Goal: Use online tool/utility: Utilize a website feature to perform a specific function

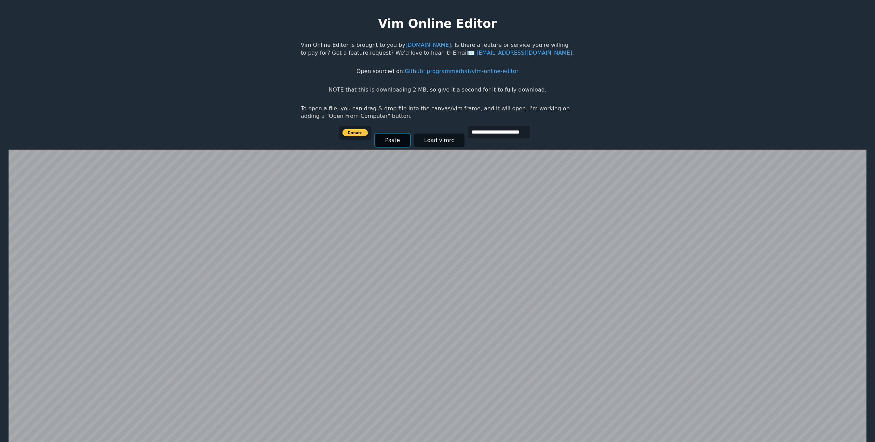
click at [389, 143] on button "Paste" at bounding box center [392, 140] width 35 height 13
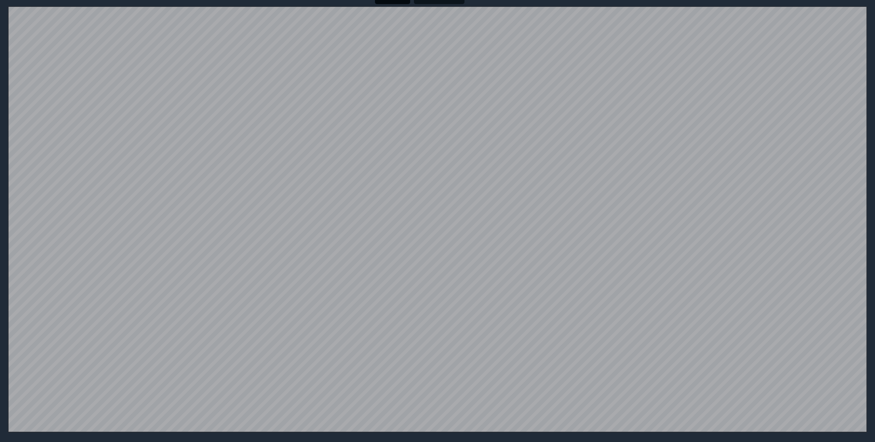
scroll to position [142, 0]
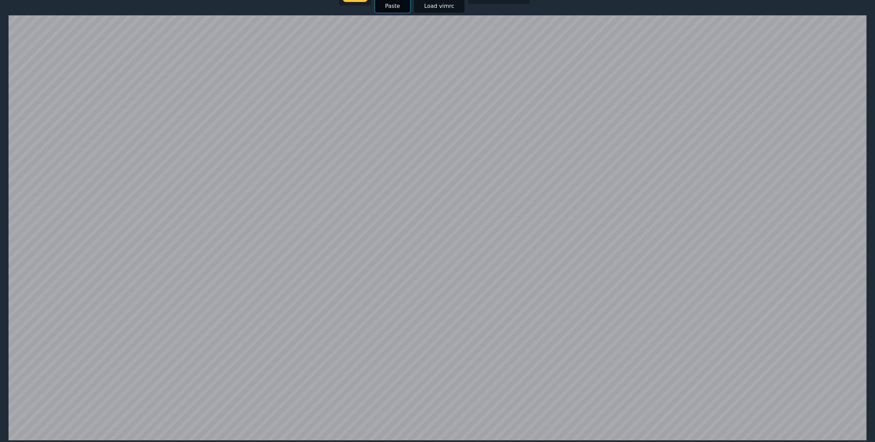
click at [386, 5] on button "Paste" at bounding box center [392, 5] width 35 height 13
click at [392, 11] on button "Paste" at bounding box center [392, 6] width 35 height 13
click at [400, 6] on button "Paste" at bounding box center [392, 5] width 35 height 13
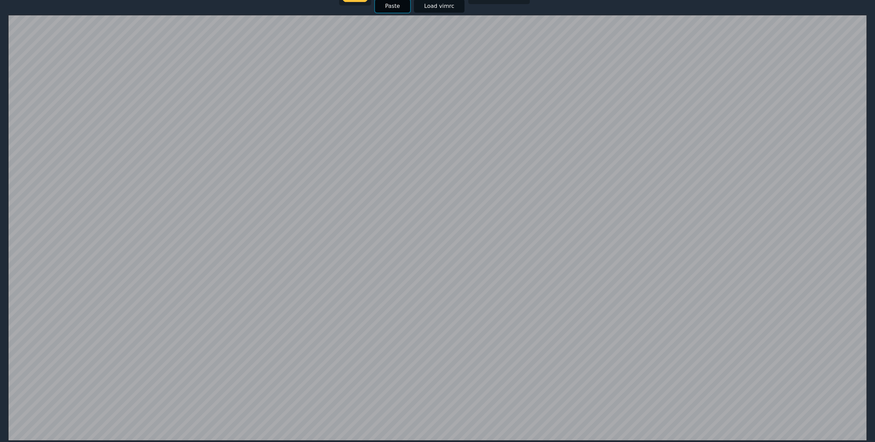
click at [386, 7] on button "Paste" at bounding box center [392, 5] width 35 height 13
click at [391, 11] on button "Paste" at bounding box center [392, 5] width 35 height 13
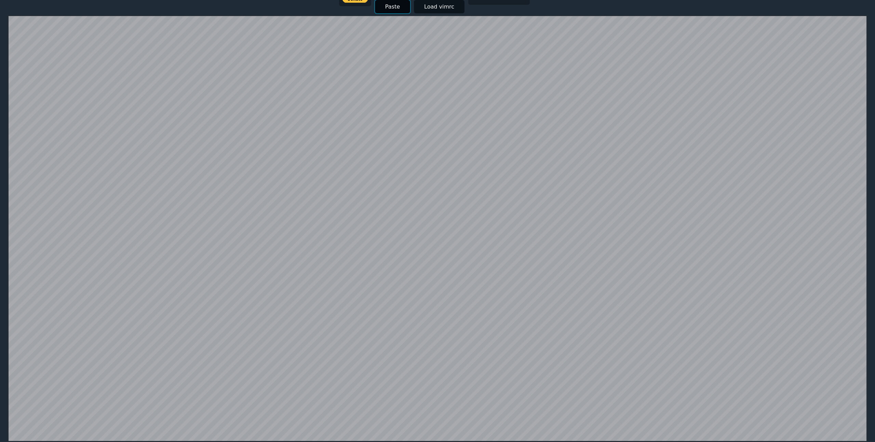
click at [387, 10] on button "Paste" at bounding box center [392, 6] width 35 height 13
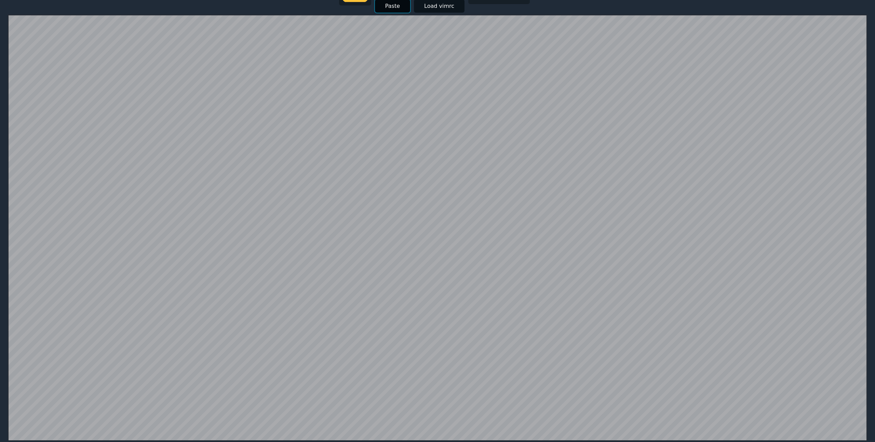
click at [385, 4] on button "Paste" at bounding box center [392, 5] width 35 height 13
click at [385, 8] on button "Paste" at bounding box center [392, 5] width 35 height 13
click at [396, 8] on button "Paste" at bounding box center [392, 5] width 35 height 13
click at [388, 4] on button "Paste" at bounding box center [392, 5] width 35 height 13
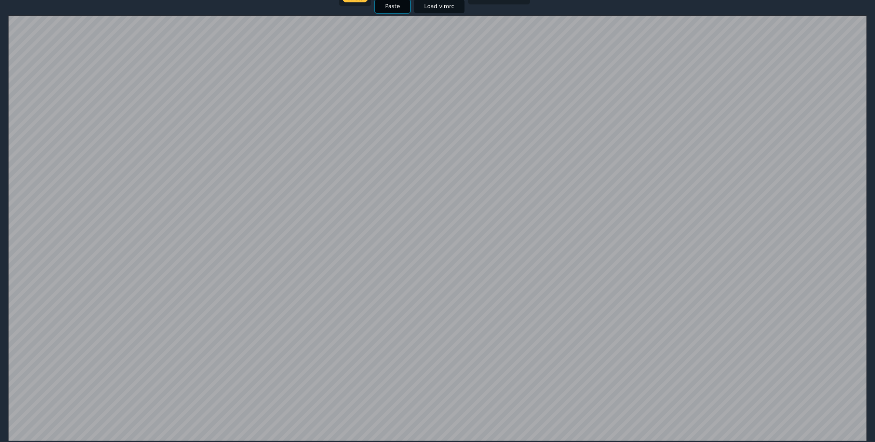
click at [388, 6] on button "Paste" at bounding box center [392, 6] width 35 height 13
click at [384, 5] on button "Paste" at bounding box center [392, 5] width 35 height 13
click at [386, 6] on button "Paste" at bounding box center [392, 5] width 35 height 13
click at [398, 9] on button "Paste" at bounding box center [392, 5] width 35 height 13
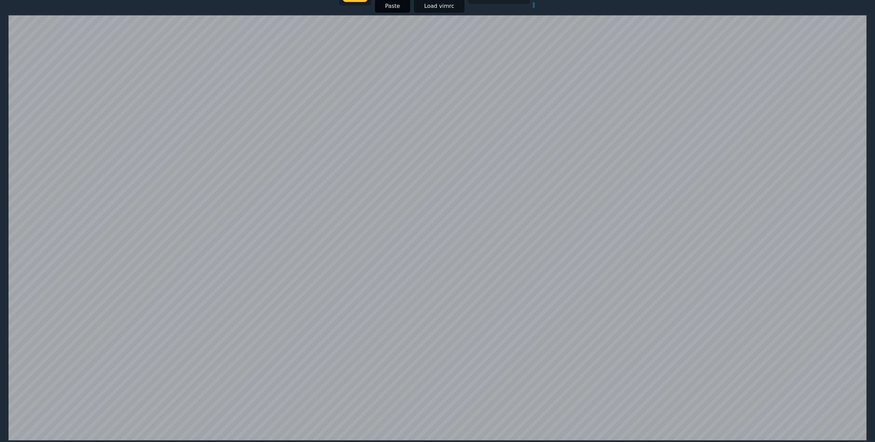
scroll to position [134, 0]
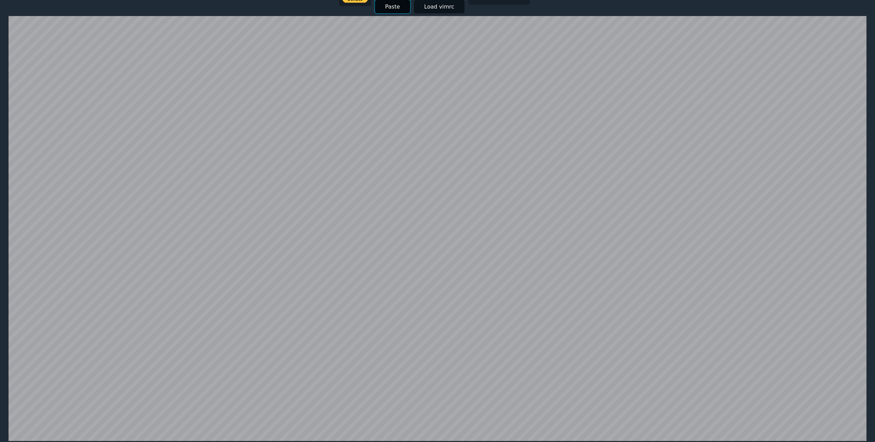
click at [394, 8] on button "Paste" at bounding box center [392, 6] width 35 height 13
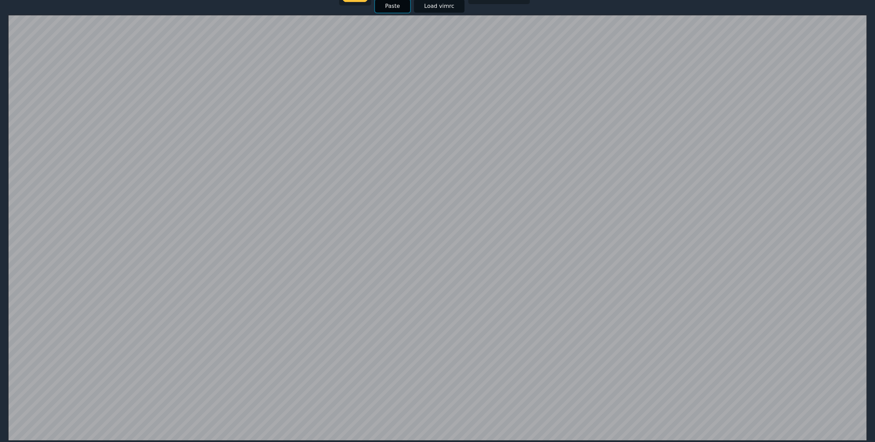
click at [401, 10] on button "Paste" at bounding box center [392, 5] width 35 height 13
click at [397, 7] on button "Paste" at bounding box center [392, 5] width 35 height 13
click at [384, 6] on button "Paste" at bounding box center [392, 5] width 35 height 13
click at [387, 7] on button "Paste" at bounding box center [392, 5] width 35 height 13
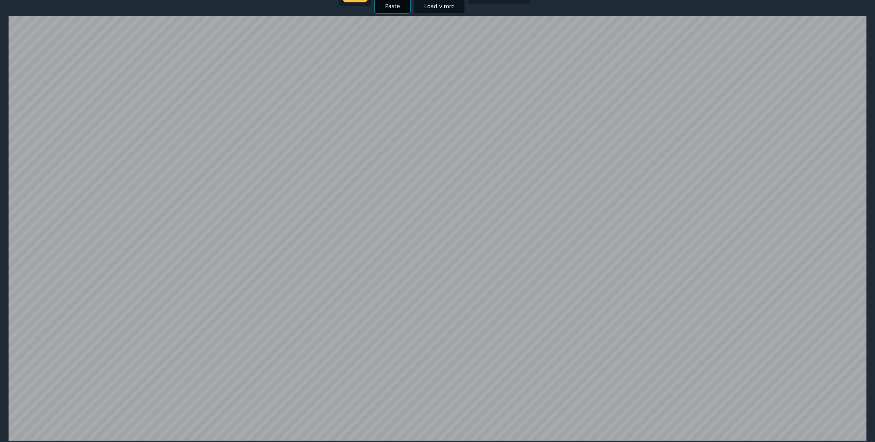
click at [394, 6] on button "Paste" at bounding box center [392, 6] width 35 height 13
click at [396, 9] on button "Paste" at bounding box center [392, 6] width 35 height 13
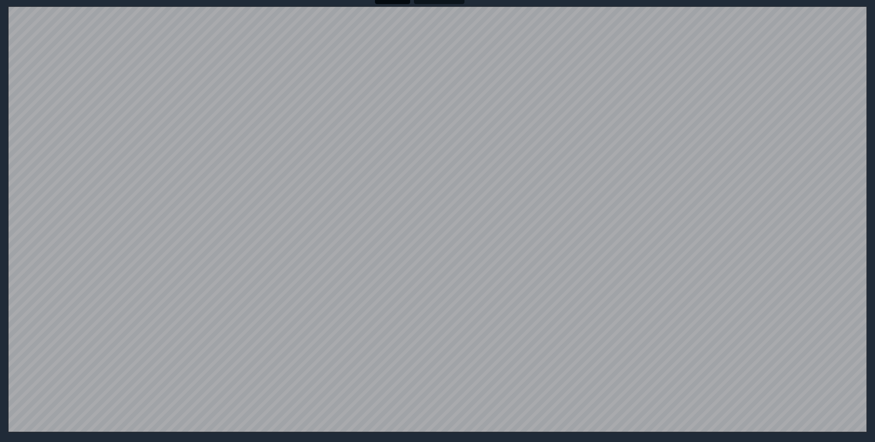
scroll to position [142, 0]
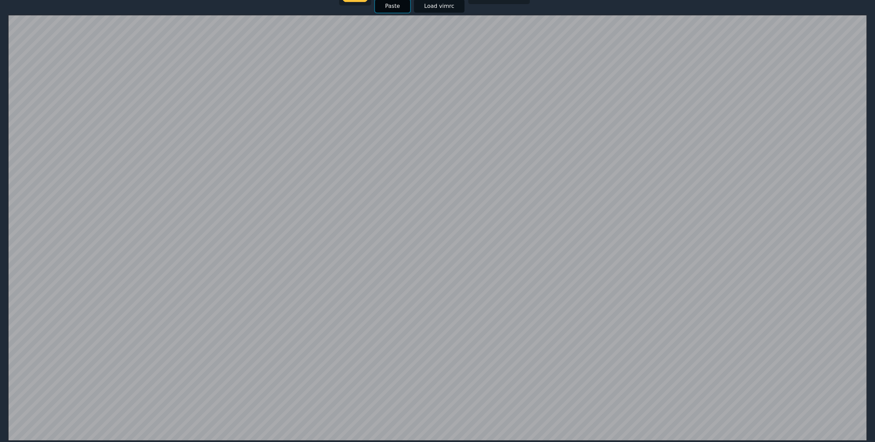
click at [388, 8] on button "Paste" at bounding box center [392, 5] width 35 height 13
click at [395, 6] on button "Paste" at bounding box center [392, 5] width 35 height 13
click at [388, 8] on button "Paste" at bounding box center [392, 5] width 35 height 13
click at [389, 6] on button "Paste" at bounding box center [392, 5] width 35 height 13
click at [394, 6] on button "Paste" at bounding box center [392, 5] width 35 height 13
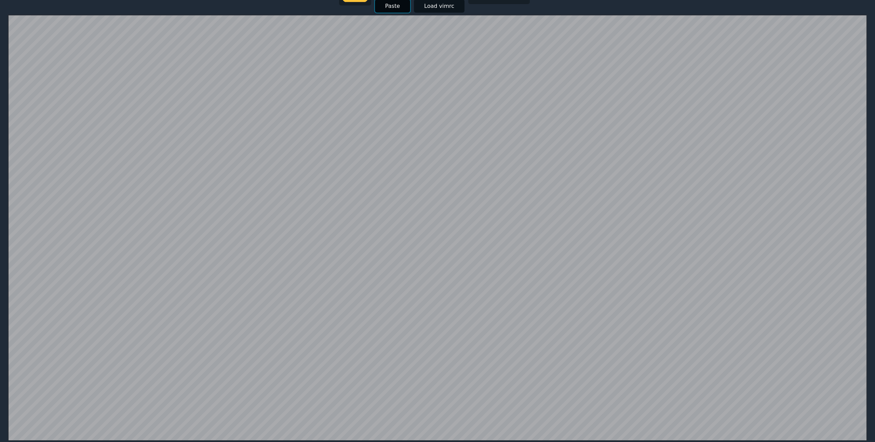
click at [380, 8] on button "Paste" at bounding box center [392, 5] width 35 height 13
click at [393, 4] on button "Paste" at bounding box center [392, 5] width 35 height 13
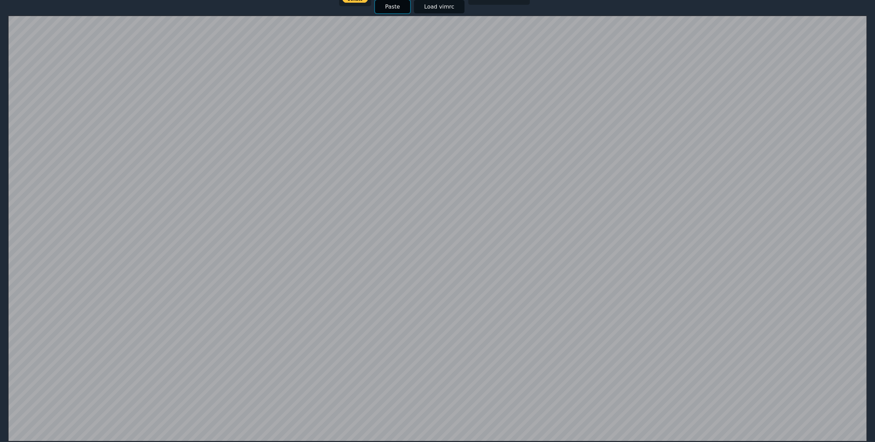
click at [399, 8] on button "Paste" at bounding box center [392, 6] width 35 height 13
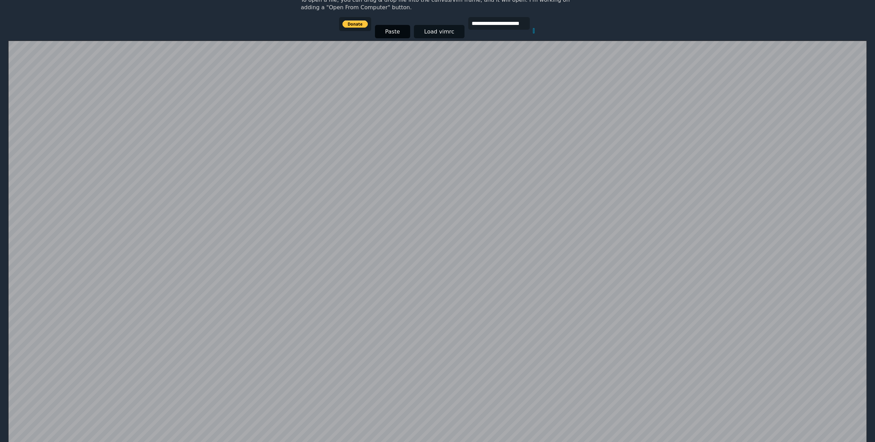
scroll to position [111, 0]
